Goal: Task Accomplishment & Management: Manage account settings

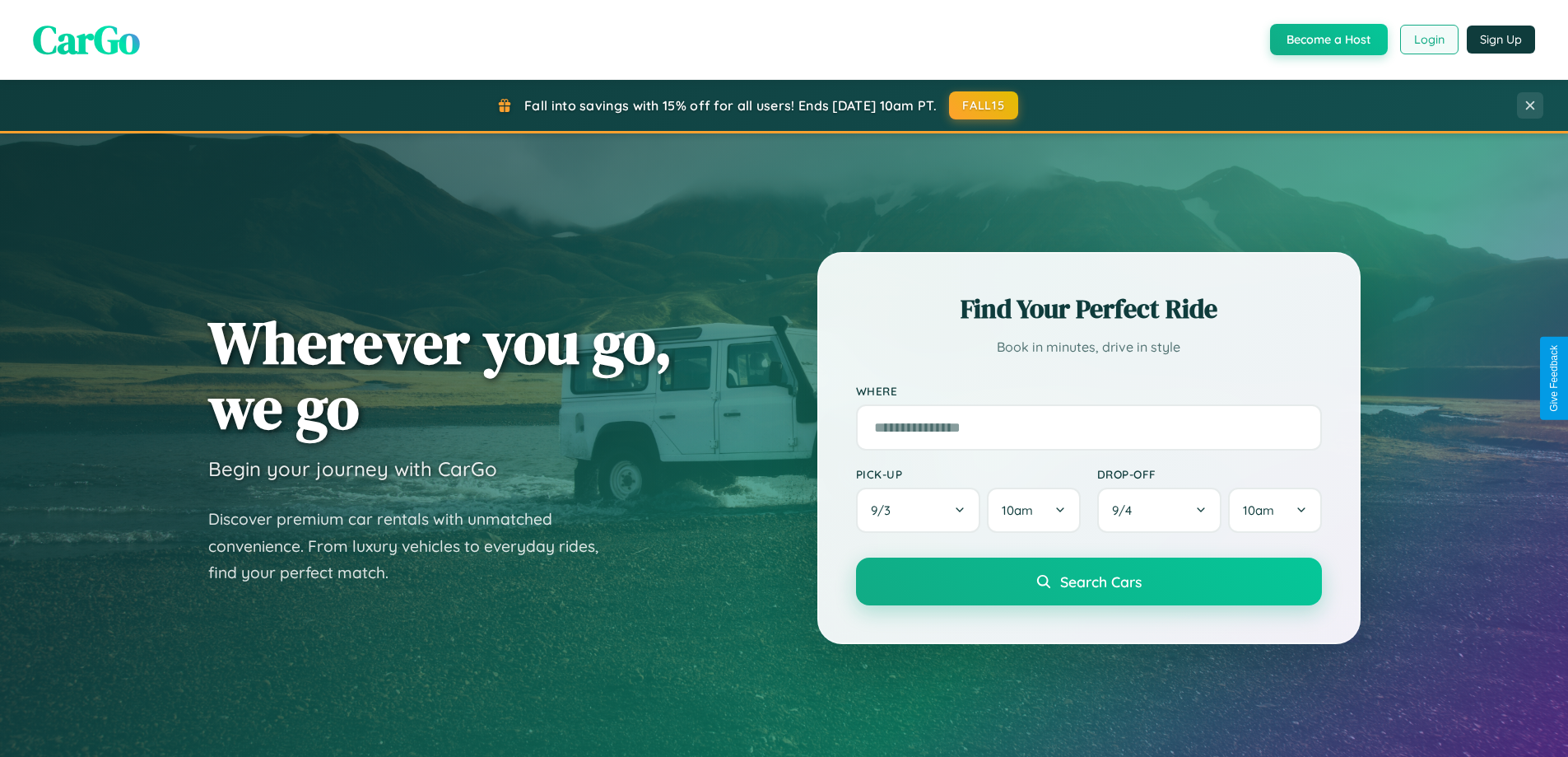
click at [1428, 40] on button "Login" at bounding box center [1429, 40] width 58 height 30
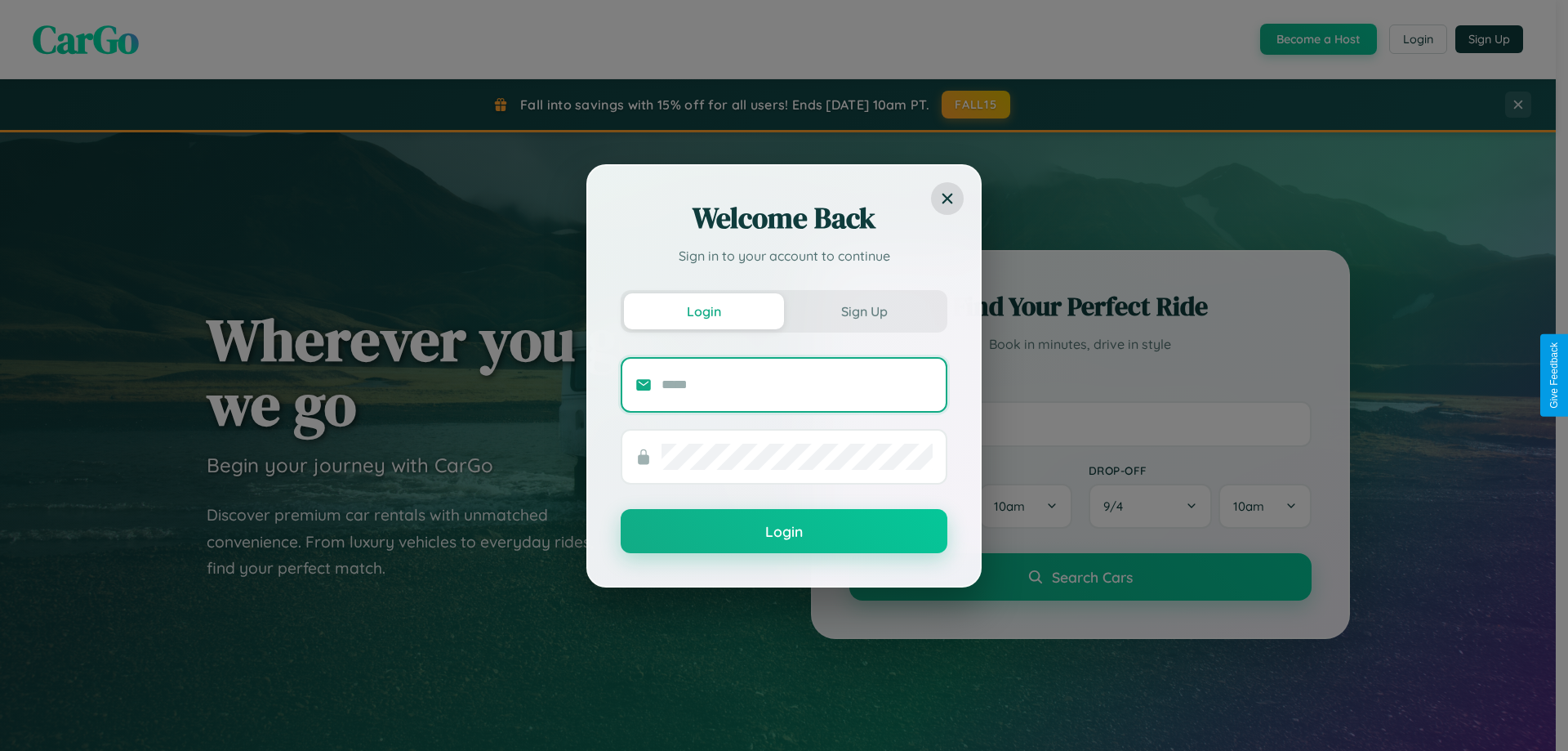
click at [797, 384] on input "text" at bounding box center [797, 385] width 271 height 26
type input "**********"
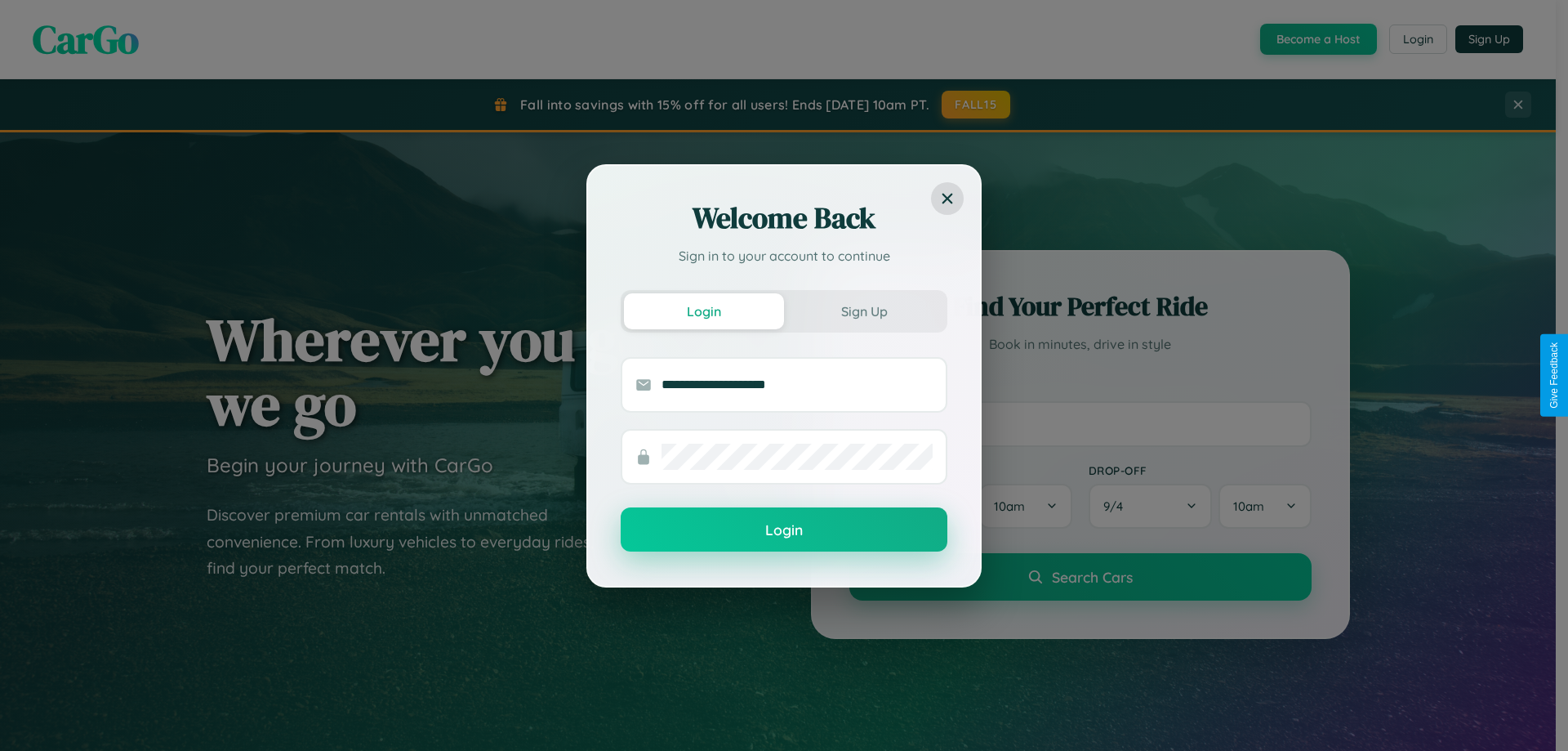
click at [784, 530] on button "Login" at bounding box center [784, 529] width 327 height 44
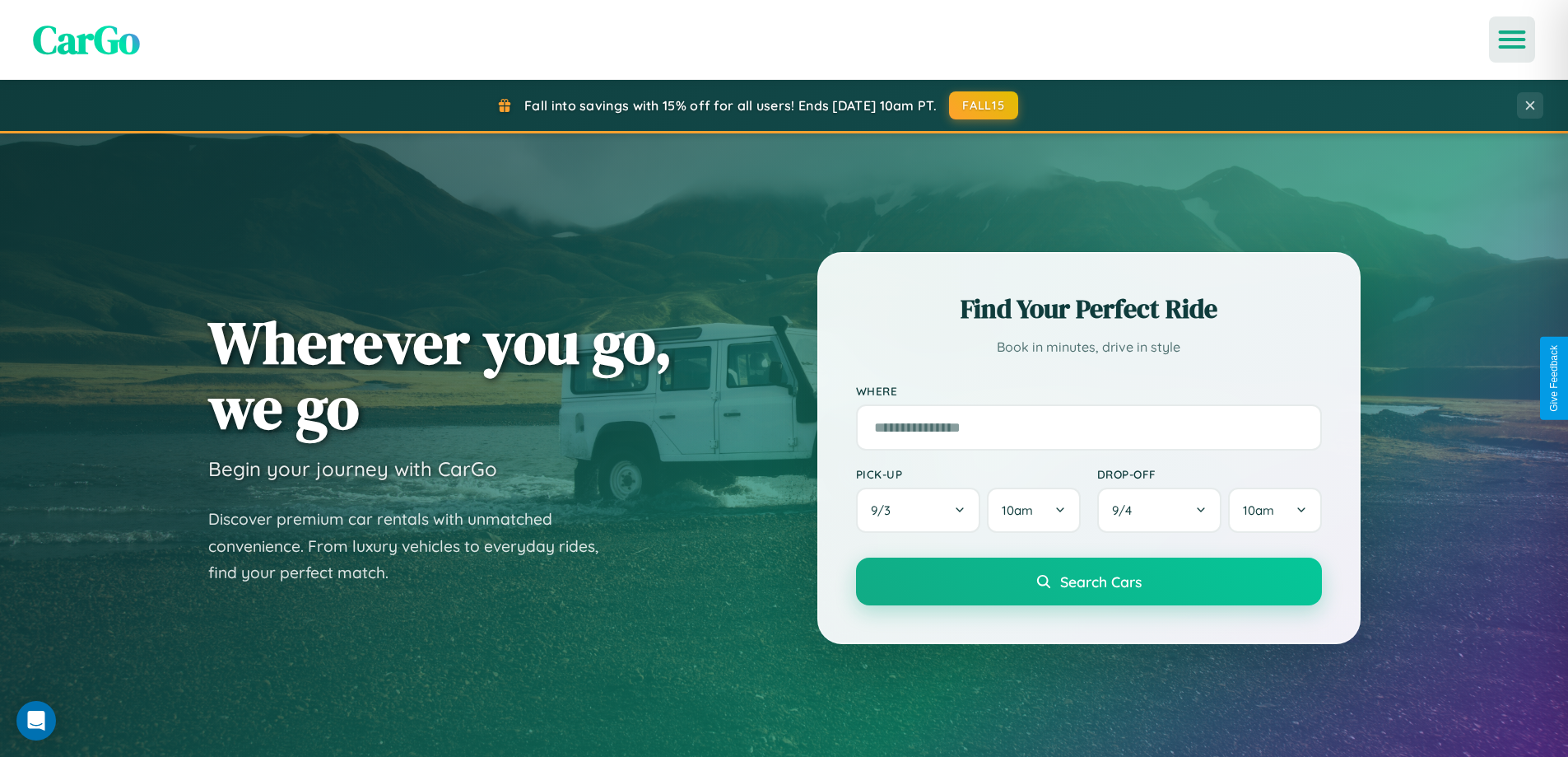
click at [1512, 40] on icon "Open menu" at bounding box center [1512, 40] width 24 height 15
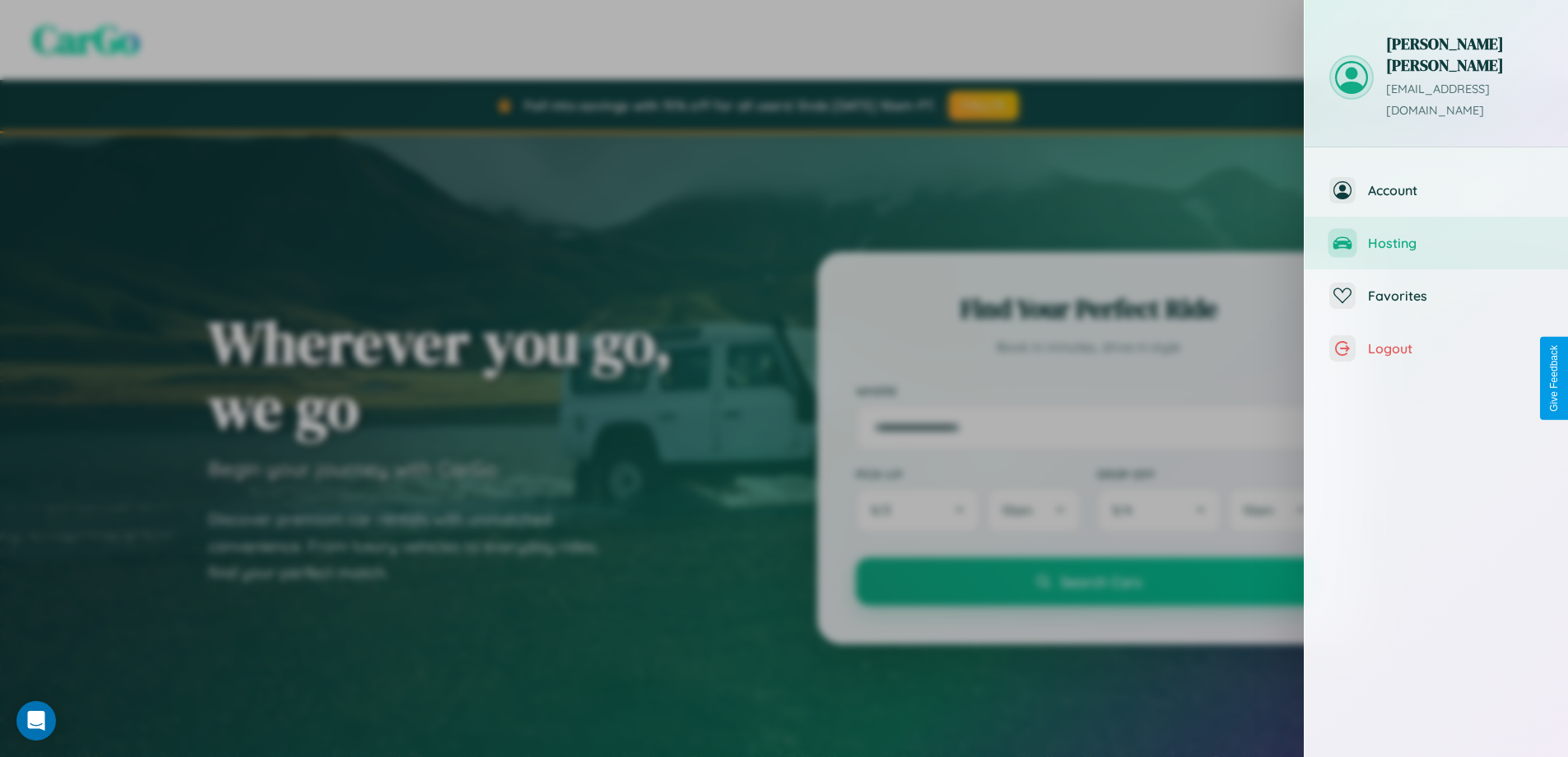
click at [1436, 235] on span "Hosting" at bounding box center [1455, 243] width 175 height 17
